Goal: Information Seeking & Learning: Compare options

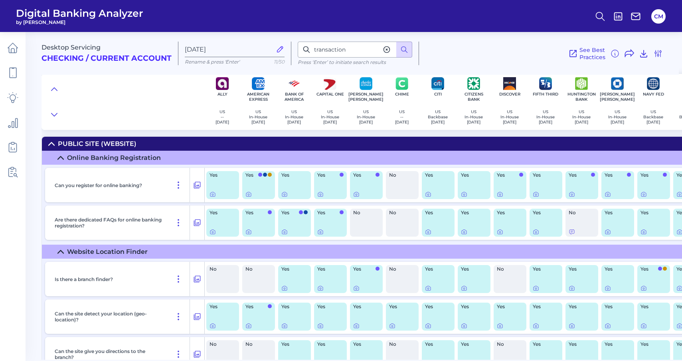
scroll to position [2386, 2]
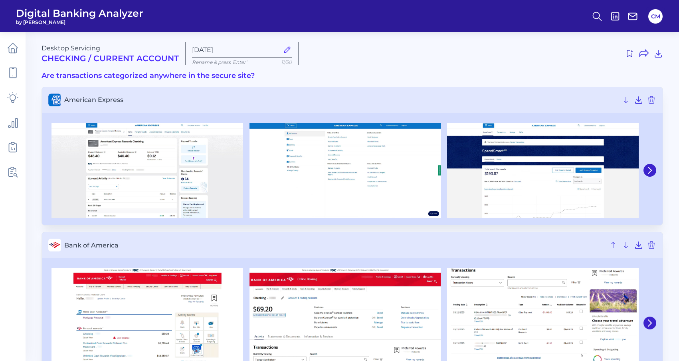
scroll to position [381, 0]
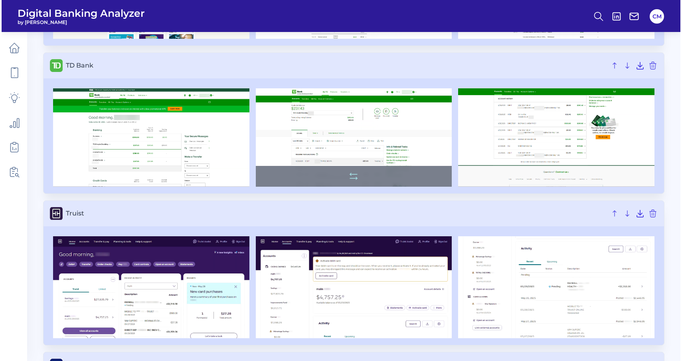
scroll to position [2668, 0]
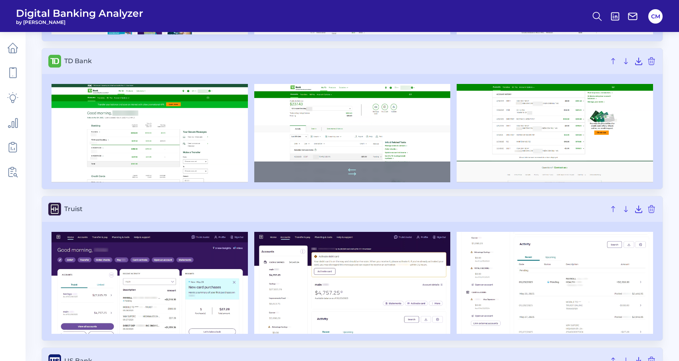
click at [346, 130] on img at bounding box center [352, 133] width 196 height 98
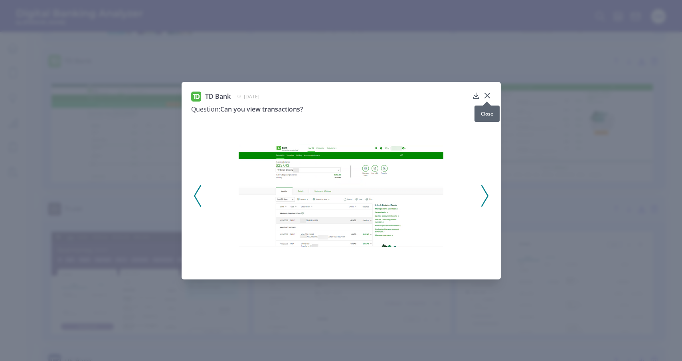
click at [491, 99] on div at bounding box center [487, 101] width 8 height 8
click at [489, 99] on div at bounding box center [487, 101] width 8 height 8
click at [487, 98] on div at bounding box center [487, 101] width 8 height 8
click at [524, 110] on div "TD Bank April 24, 2025 Question: Can you view transactions?" at bounding box center [341, 180] width 682 height 361
click at [416, 317] on div "TD Bank April 24, 2025 Question: Can you view transactions?" at bounding box center [341, 180] width 682 height 361
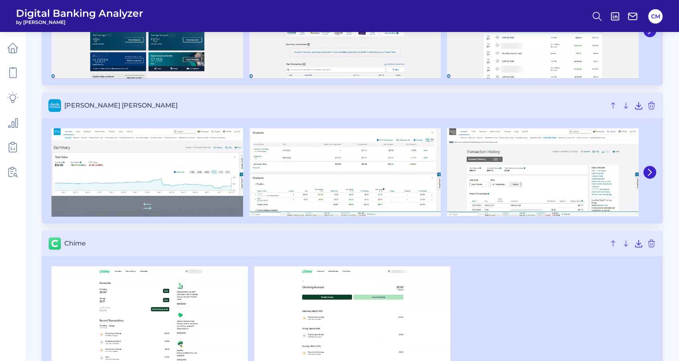
scroll to position [624, 0]
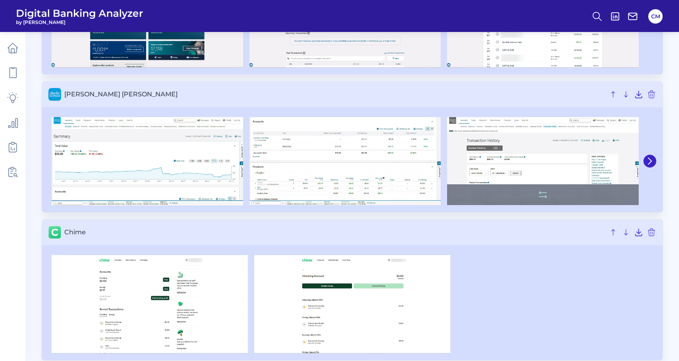
click at [518, 145] on img at bounding box center [543, 161] width 192 height 88
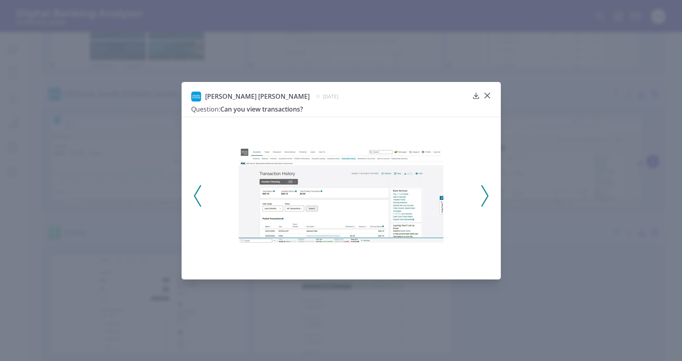
click at [485, 188] on icon at bounding box center [485, 196] width 7 height 22
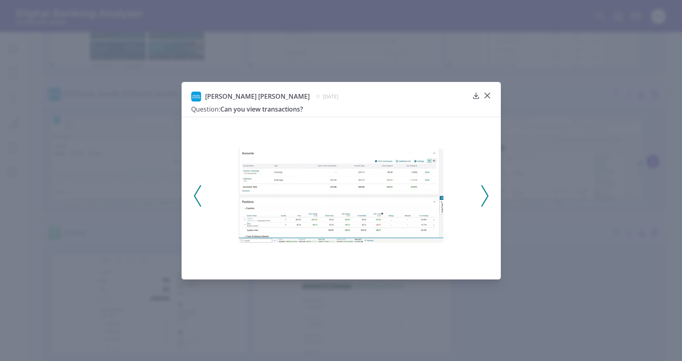
click at [485, 188] on icon at bounding box center [485, 196] width 7 height 22
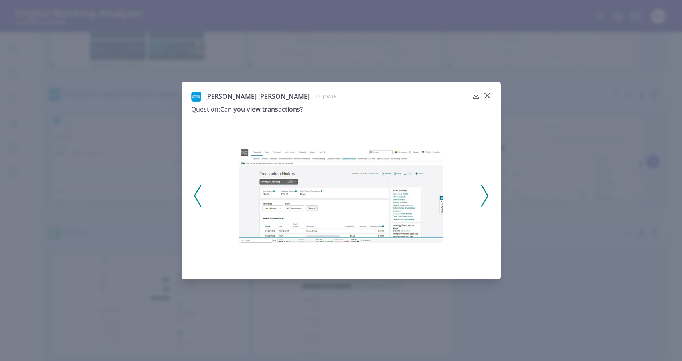
click at [538, 178] on div "Charles Schwab April 14, 2025 Question: Can you view transactions?" at bounding box center [341, 180] width 682 height 361
click at [488, 189] on button at bounding box center [485, 196] width 8 height 22
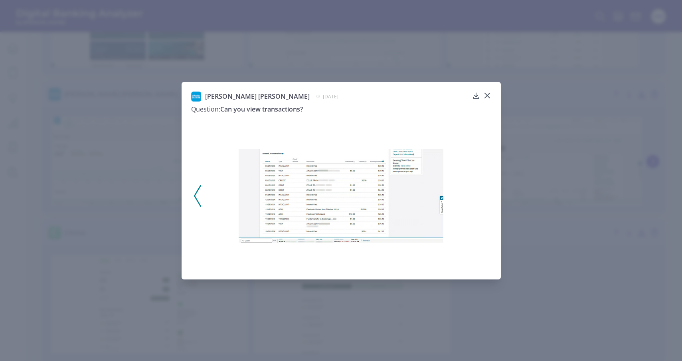
click at [521, 180] on div "Charles Schwab April 14, 2025 Question: Can you view transactions?" at bounding box center [341, 180] width 682 height 361
click at [493, 94] on div "Charles Schwab April 14, 2025 Question: Can you view transactions?" at bounding box center [341, 180] width 319 height 197
click at [488, 95] on icon at bounding box center [488, 95] width 8 height 8
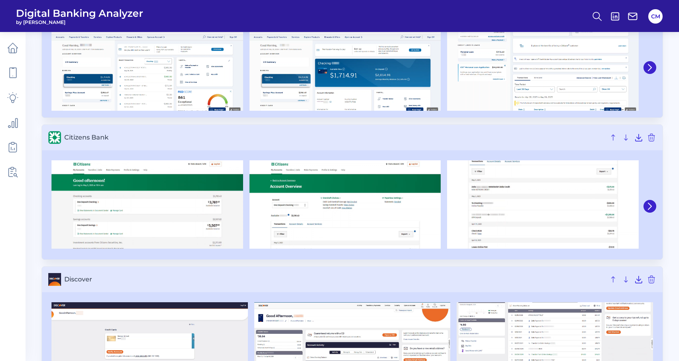
scroll to position [1021, 0]
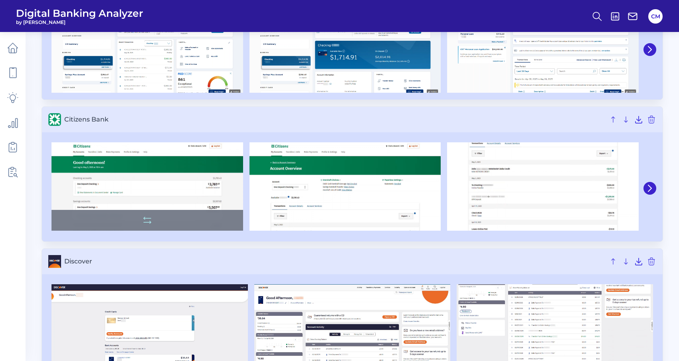
click at [176, 172] on img at bounding box center [148, 186] width 192 height 88
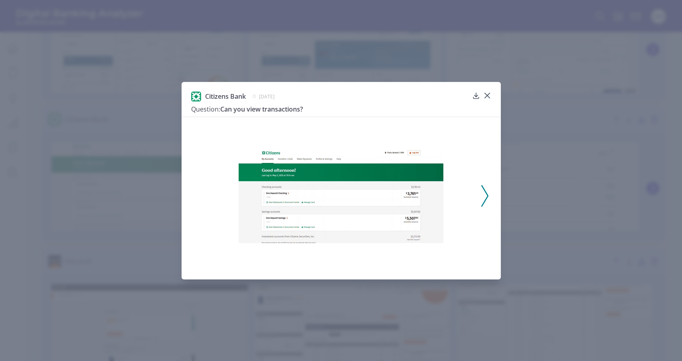
click at [486, 202] on icon at bounding box center [485, 196] width 7 height 22
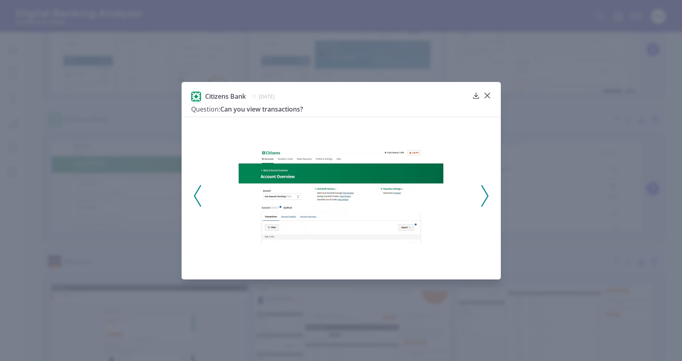
click at [486, 202] on icon at bounding box center [485, 196] width 7 height 22
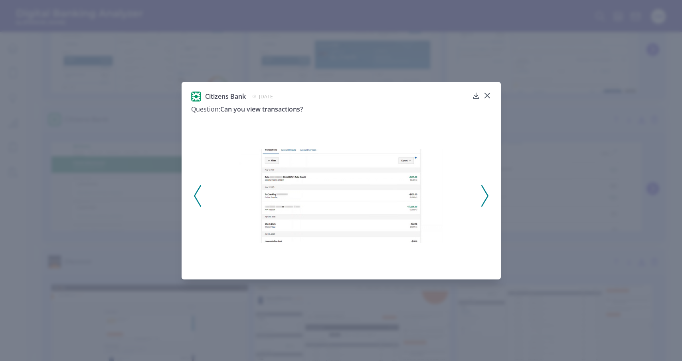
click at [489, 91] on div "Citizens Bank May 5, 2025 Question: Can you view transactions?" at bounding box center [341, 180] width 319 height 197
click at [488, 95] on icon at bounding box center [487, 95] width 5 height 5
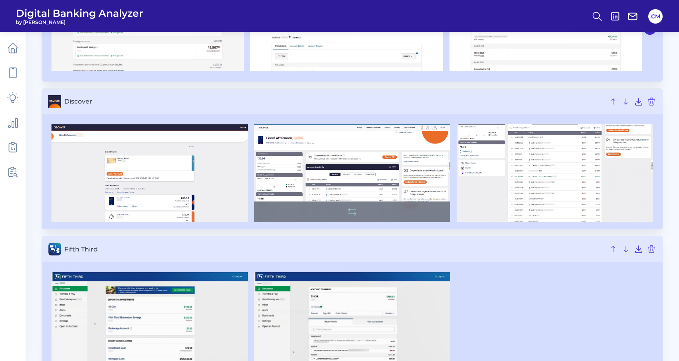
scroll to position [1182, 0]
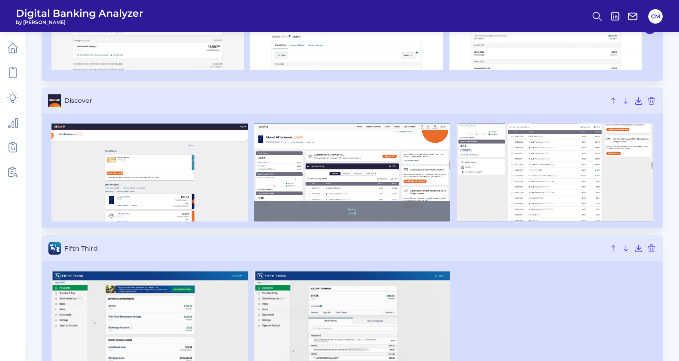
click at [319, 163] on img at bounding box center [352, 172] width 196 height 98
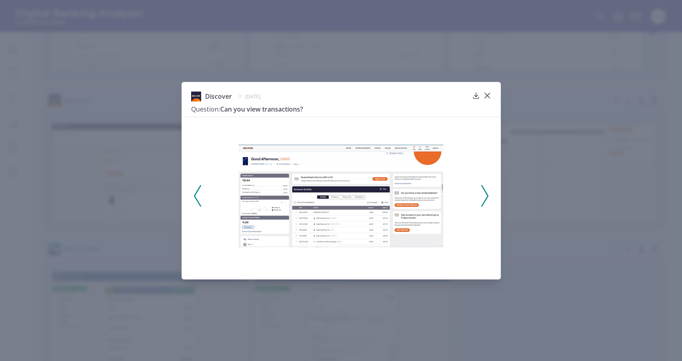
click at [483, 188] on polyline at bounding box center [485, 195] width 6 height 20
click at [485, 209] on div at bounding box center [341, 193] width 319 height 153
click at [547, 202] on div "Discover April 15, 2025 Question: Can you view transactions?" at bounding box center [341, 180] width 682 height 361
click at [484, 103] on div "Discover April 15, 2025 Question: Can you view transactions?" at bounding box center [341, 103] width 300 height 25
click at [485, 100] on div "Discover April 15, 2025 Question: Can you view transactions?" at bounding box center [341, 103] width 300 height 25
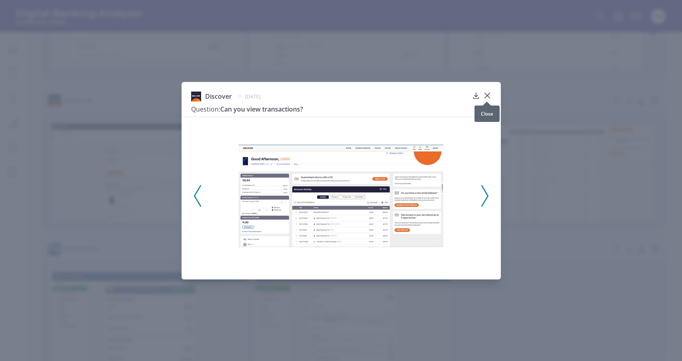
click at [486, 99] on div at bounding box center [487, 101] width 8 height 8
click at [492, 94] on div "Discover April 15, 2025 Question: Can you view transactions?" at bounding box center [341, 180] width 319 height 197
click at [486, 96] on icon at bounding box center [488, 95] width 8 height 8
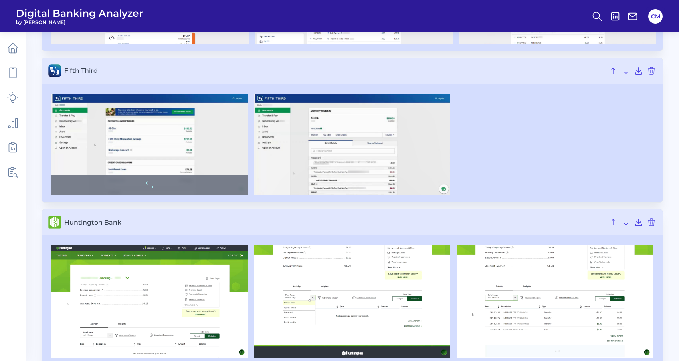
scroll to position [1356, 0]
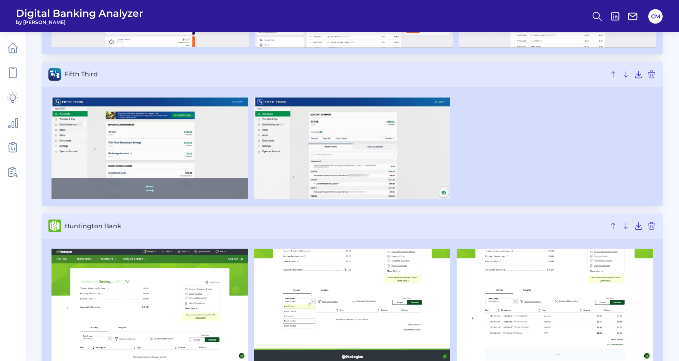
click at [179, 141] on img at bounding box center [150, 148] width 196 height 102
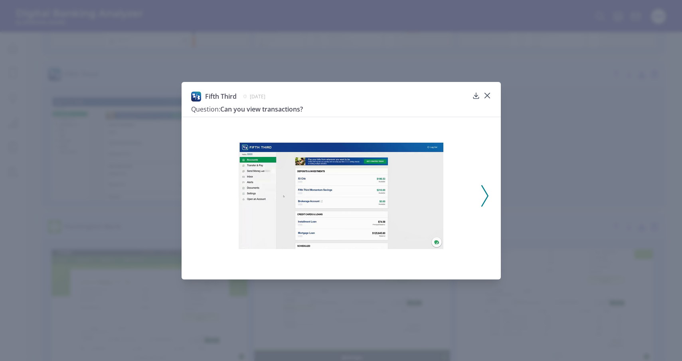
click at [482, 193] on icon at bounding box center [485, 196] width 7 height 22
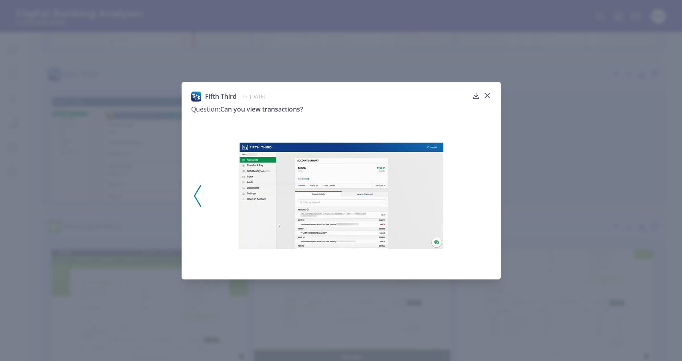
click at [482, 193] on div at bounding box center [341, 193] width 319 height 153
click at [486, 94] on icon at bounding box center [488, 95] width 8 height 8
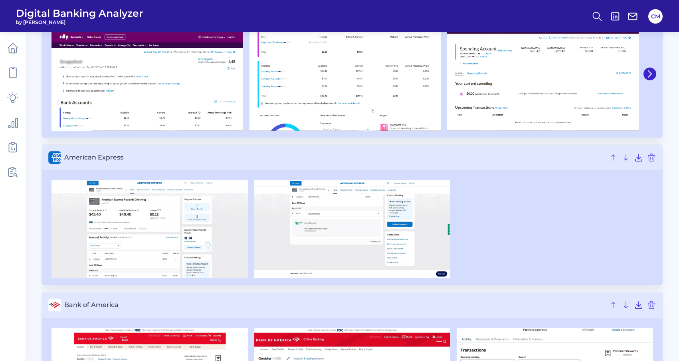
scroll to position [0, 0]
